Goal: Information Seeking & Learning: Learn about a topic

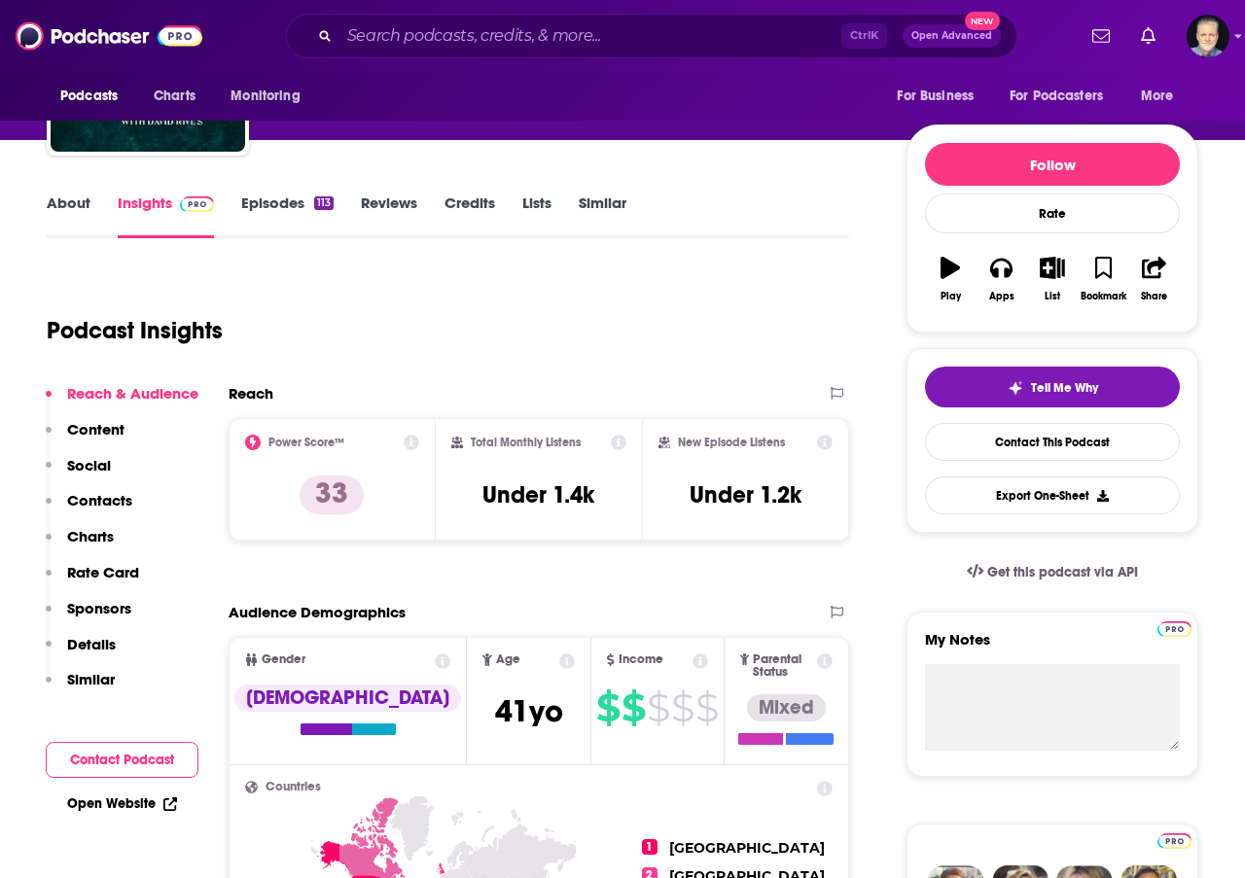
scroll to position [195, 0]
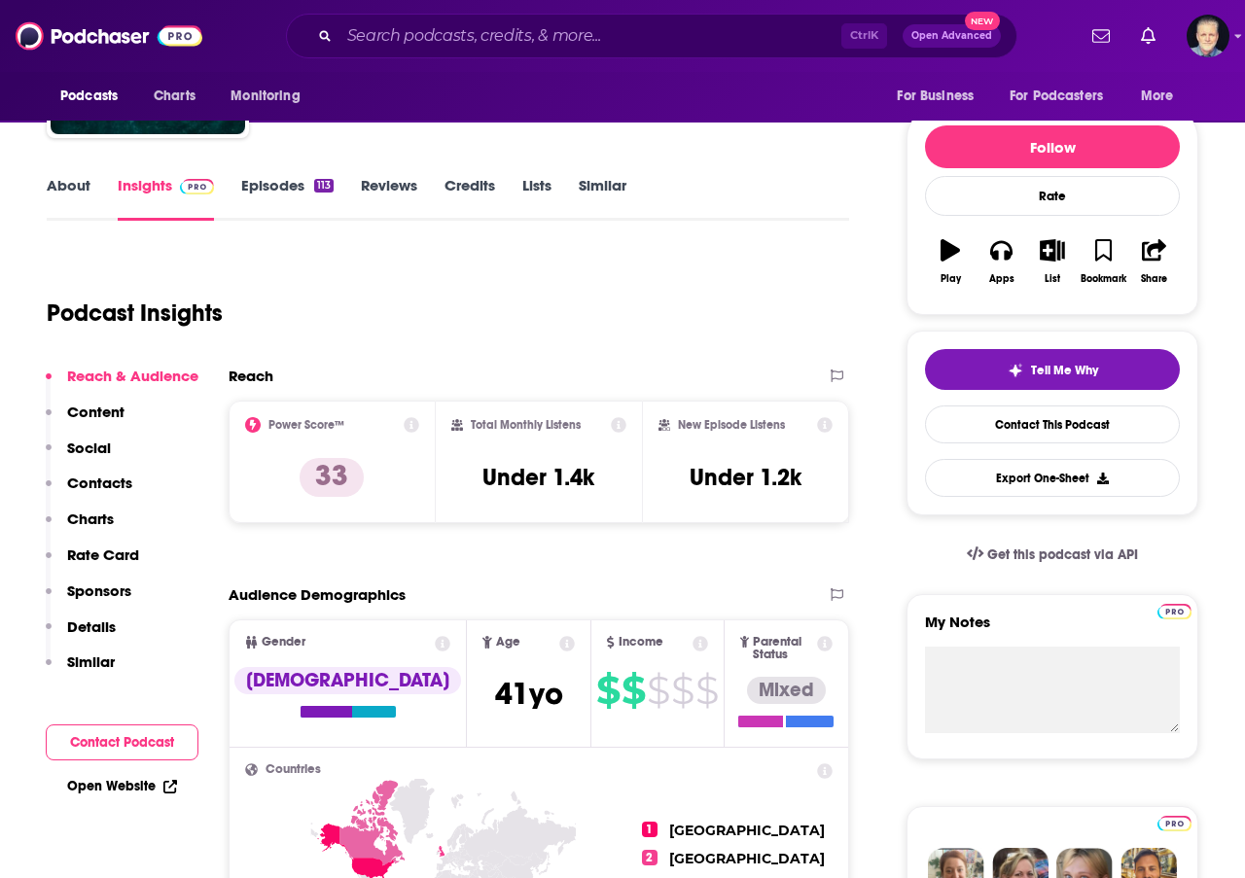
click at [76, 186] on link "About" at bounding box center [69, 198] width 44 height 45
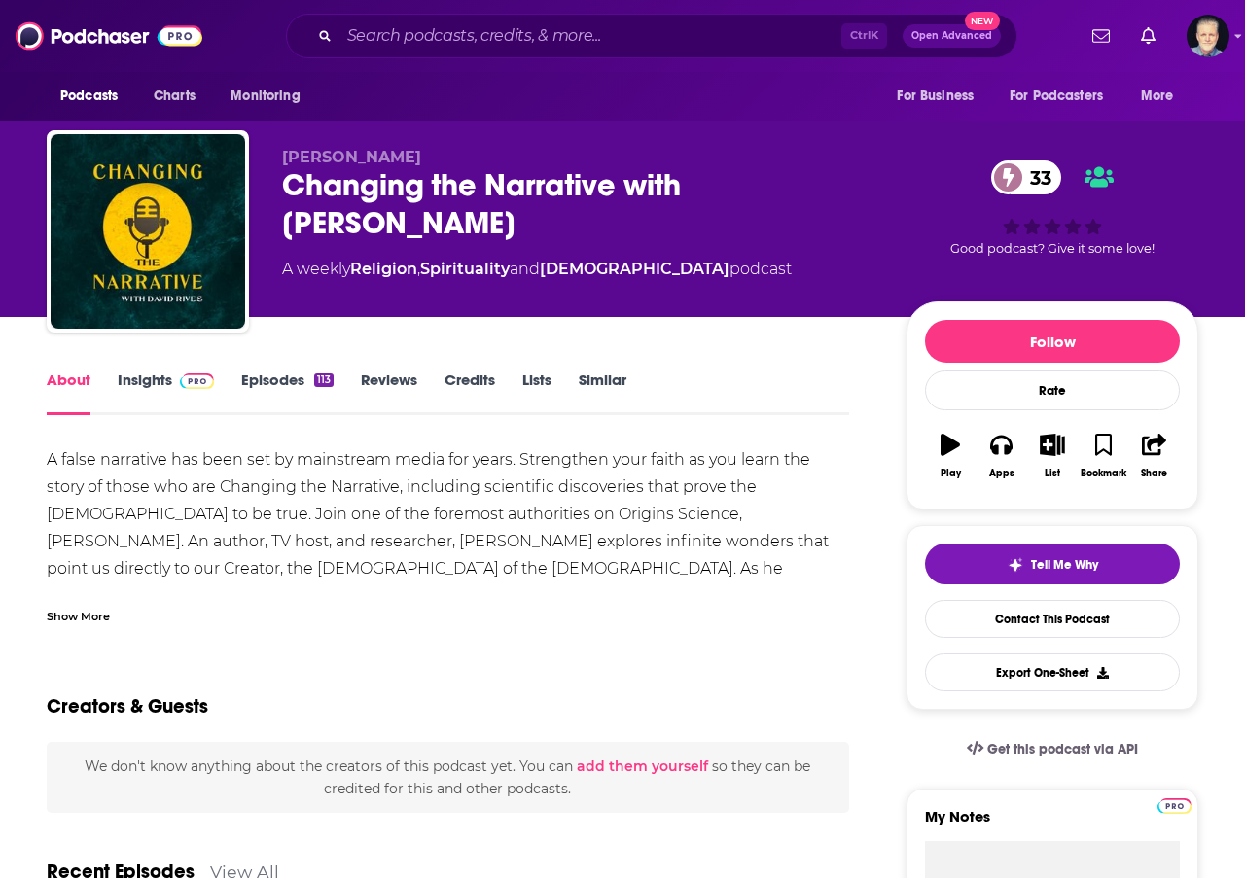
click at [95, 611] on div "Show More" at bounding box center [78, 615] width 63 height 18
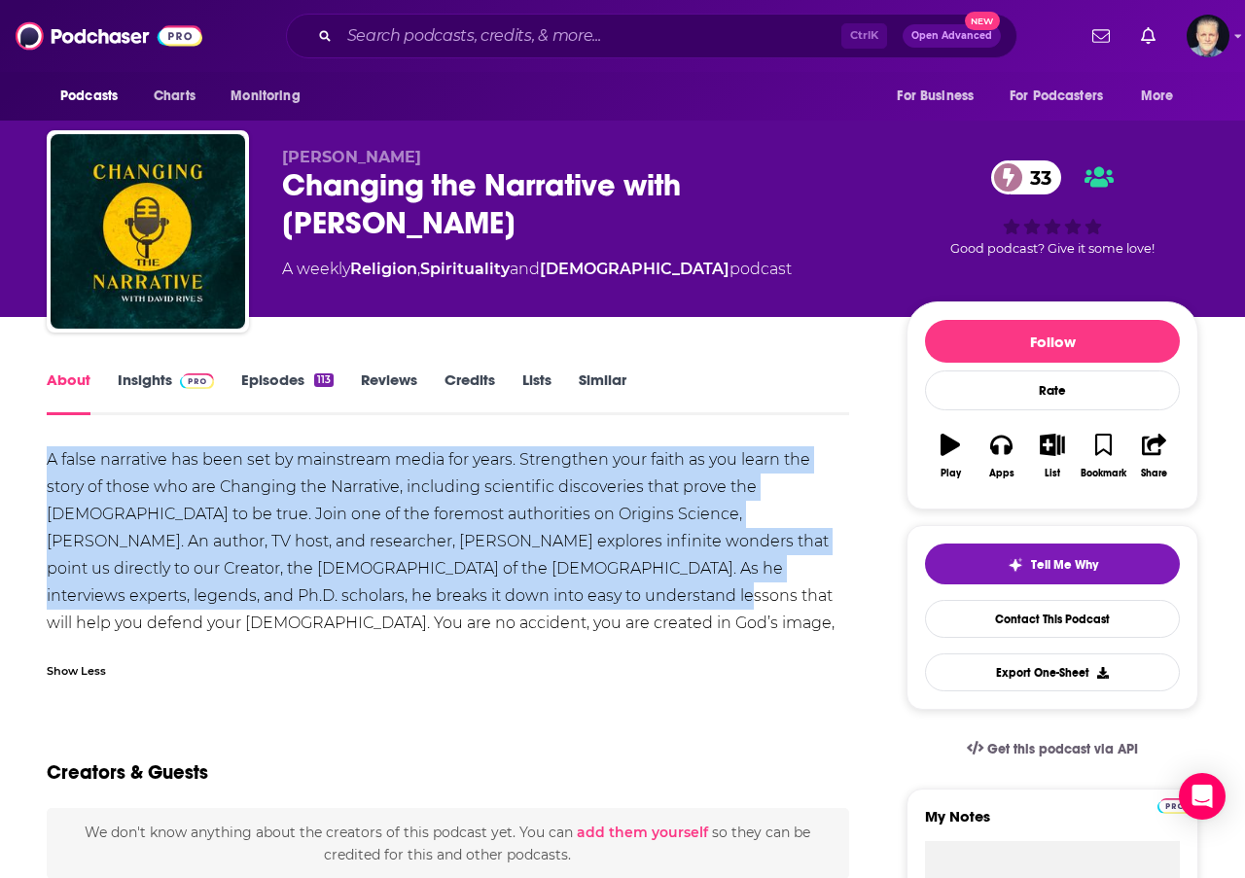
drag, startPoint x: 373, startPoint y: 599, endPoint x: -18, endPoint y: 471, distance: 410.6
click at [0, 471] on html "Podcasts Charts Monitoring Ctrl K Open Advanced New For Business For Podcasters…" at bounding box center [622, 439] width 1245 height 878
copy div "A false narrative has been set by mainstream media for years. Strengthen your f…"
click at [153, 377] on link "Insights" at bounding box center [166, 393] width 96 height 45
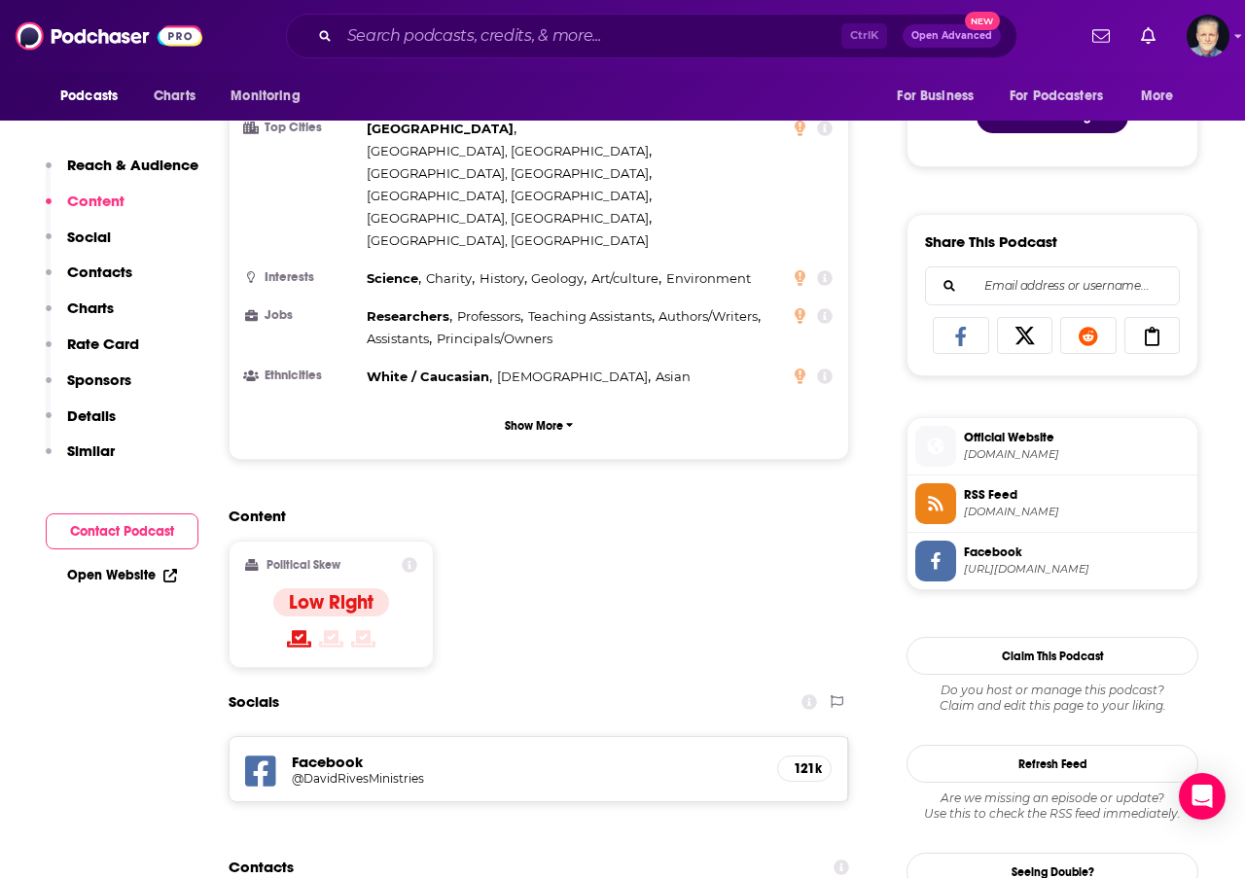
scroll to position [1167, 0]
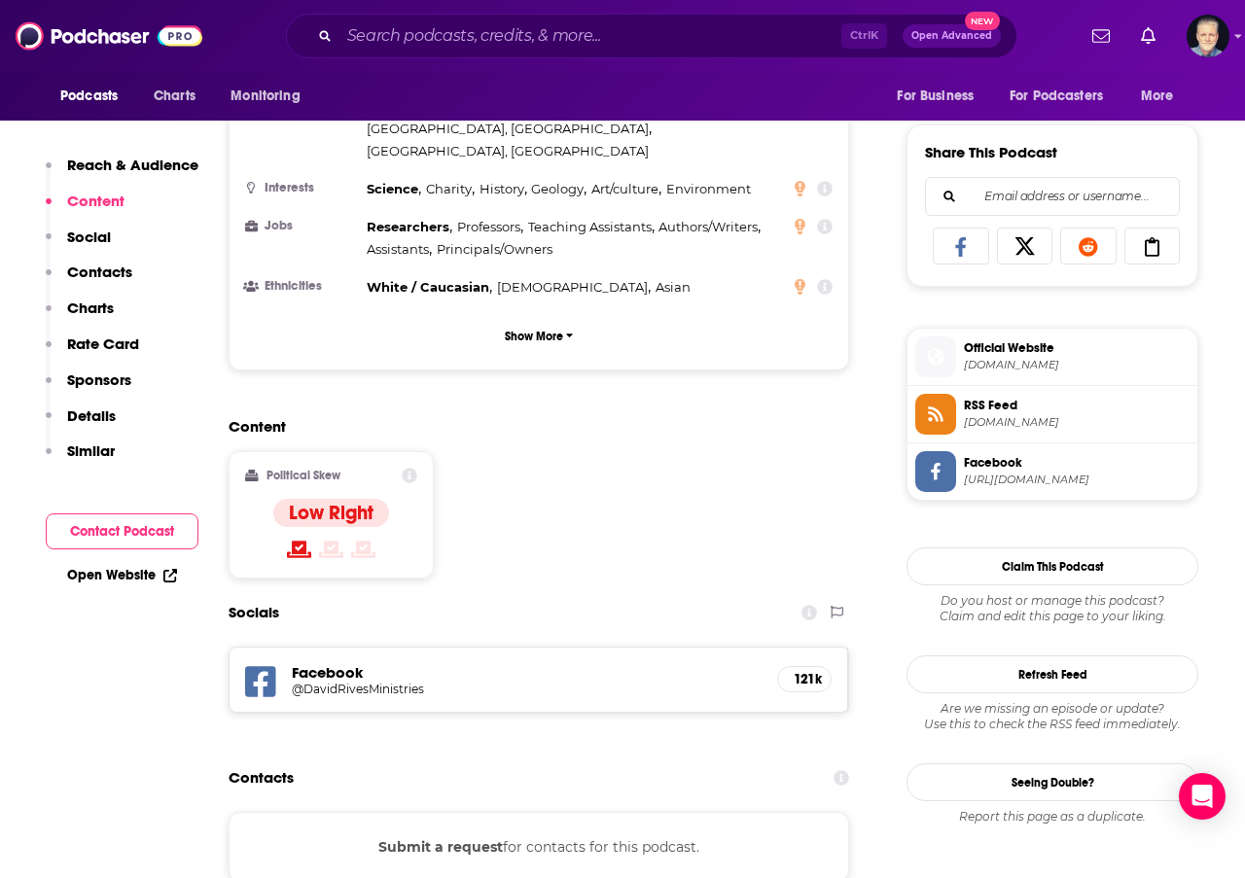
click at [256, 666] on icon at bounding box center [260, 681] width 31 height 31
